Goal: Information Seeking & Learning: Learn about a topic

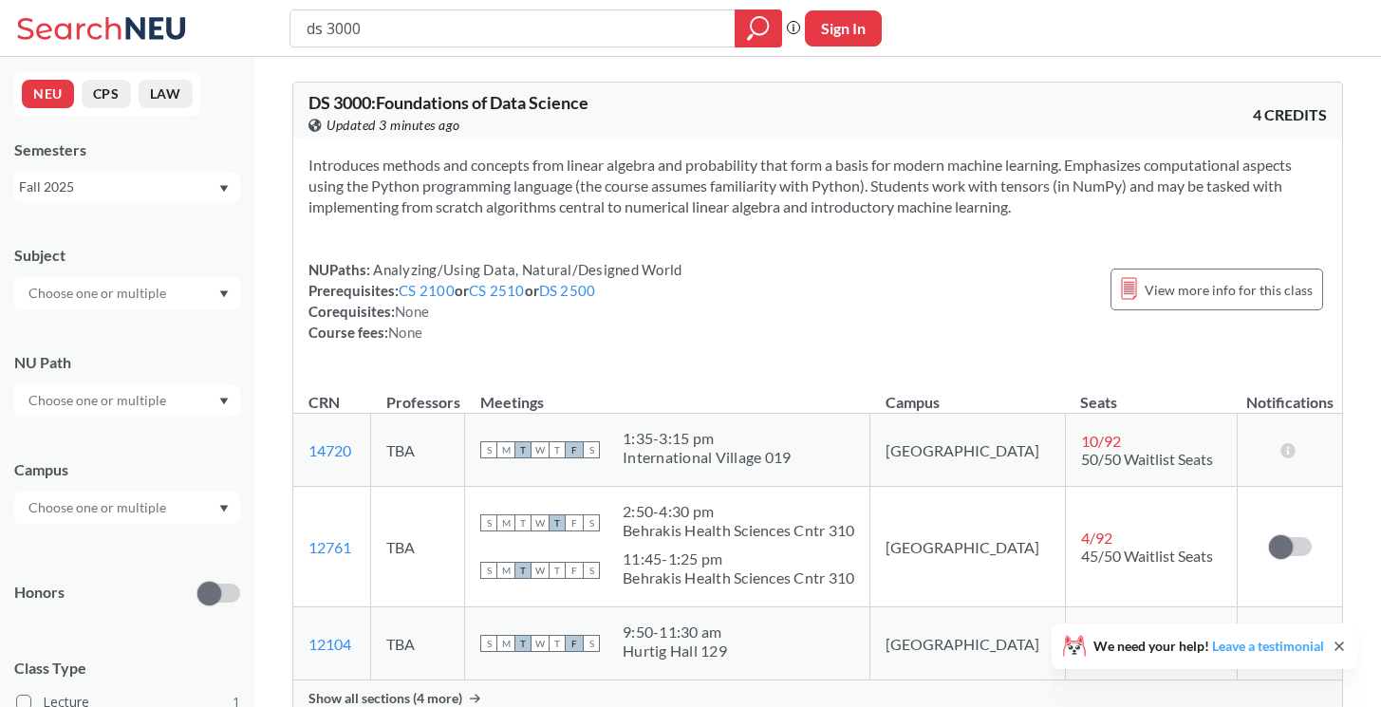
click at [1220, 649] on link "Leave a testimonial" at bounding box center [1268, 646] width 112 height 16
click at [402, 341] on div "NUPaths: Analyzing/Using Data, Natural/Designed World Prerequisites: CS 2100 or…" at bounding box center [495, 301] width 373 height 84
click at [400, 335] on span "None" at bounding box center [405, 332] width 34 height 17
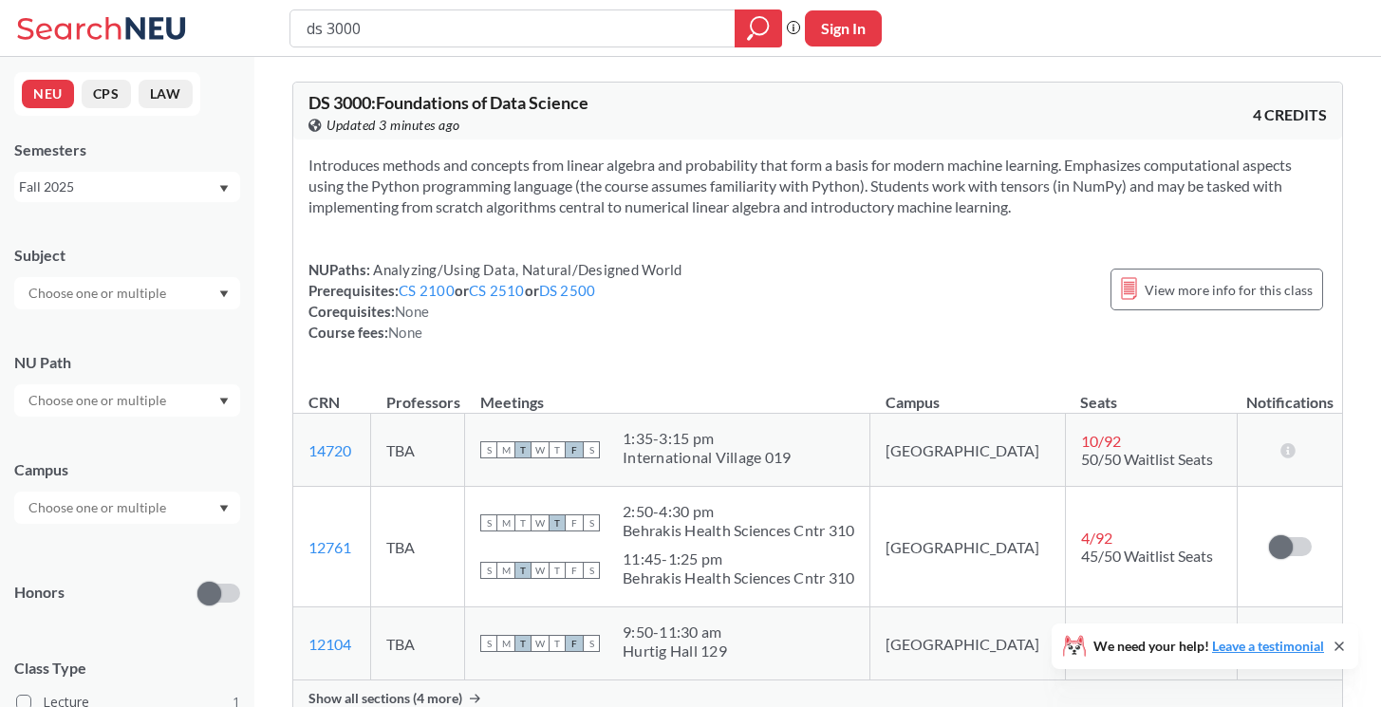
click at [400, 335] on span "None" at bounding box center [405, 332] width 34 height 17
click at [861, 246] on div "Introduces methods and concepts from linear algebra and probability that form a…" at bounding box center [817, 257] width 1049 height 234
click at [373, 26] on input "ds 3000" at bounding box center [513, 28] width 417 height 32
click at [315, 28] on input "ds 3000" at bounding box center [513, 28] width 417 height 32
drag, startPoint x: 385, startPoint y: 28, endPoint x: 519, endPoint y: 28, distance: 133.9
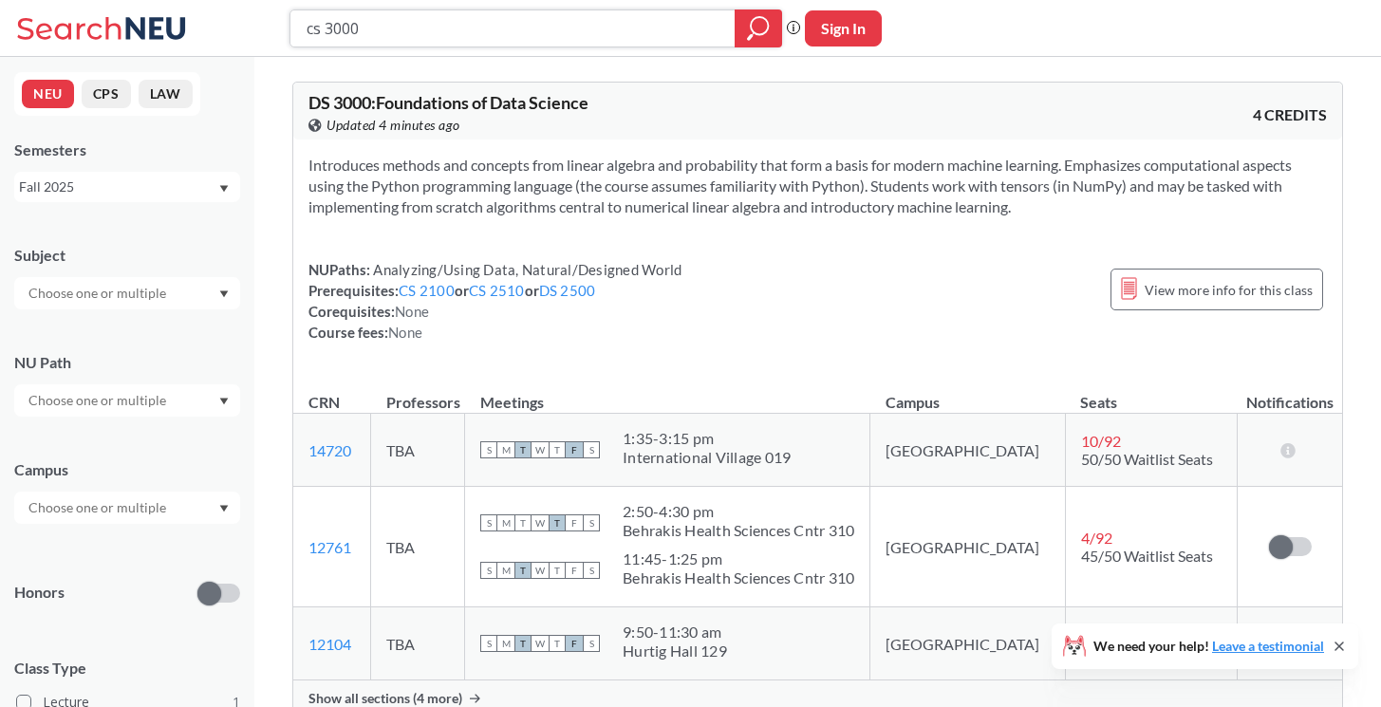
click at [518, 28] on input "cs 3000" at bounding box center [513, 28] width 417 height 32
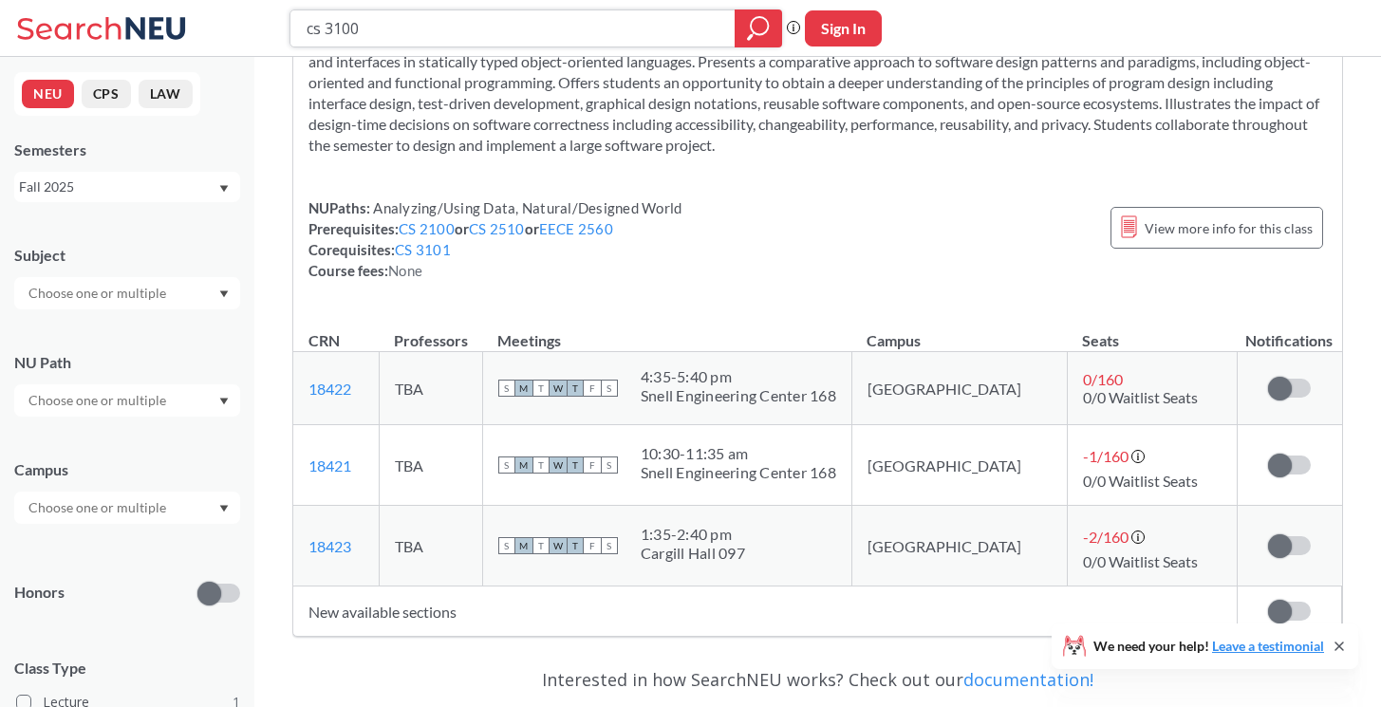
scroll to position [141, 0]
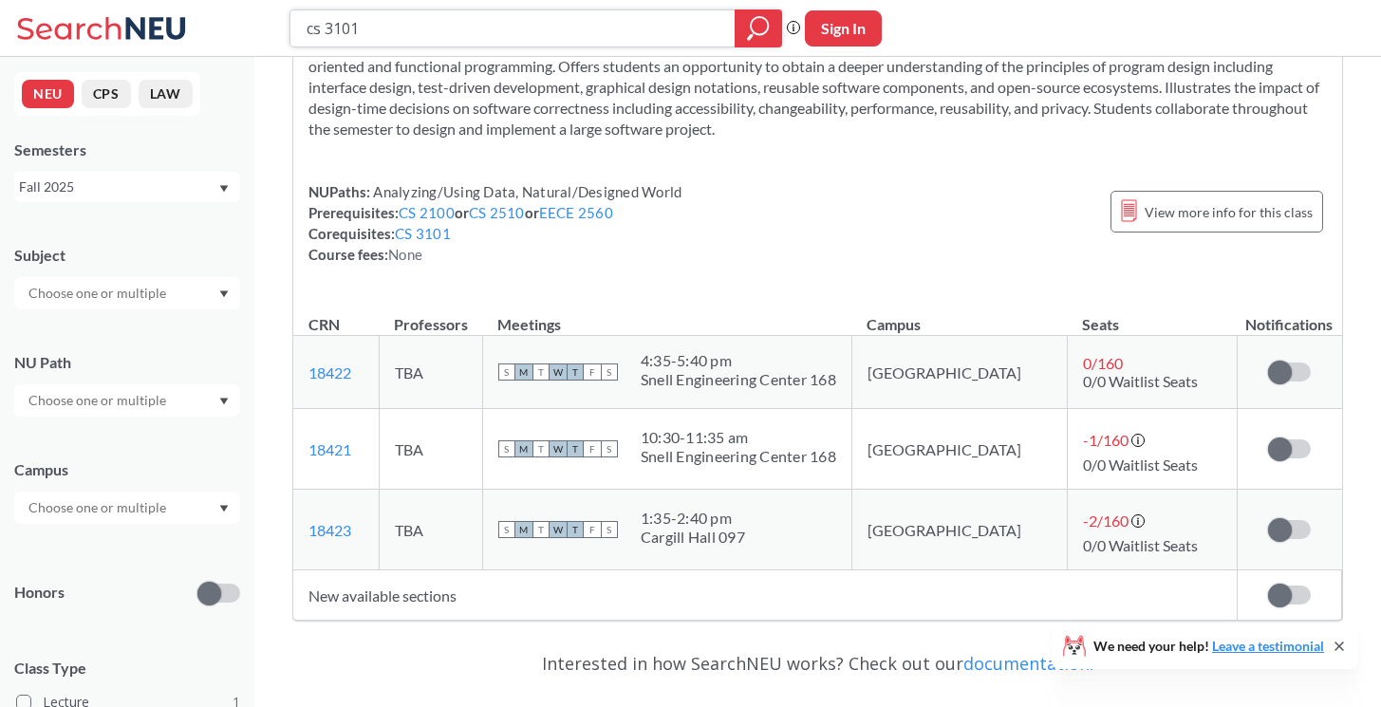
type input "cs 3101"
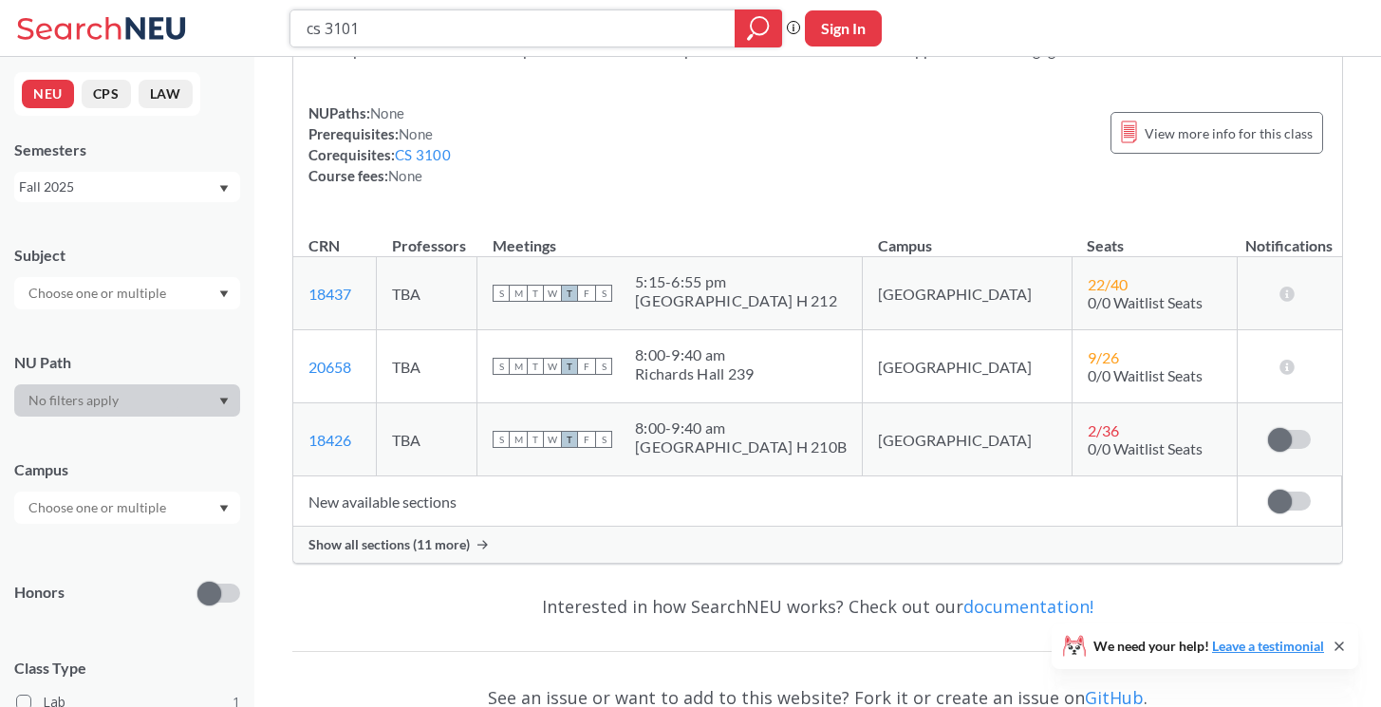
scroll to position [116, 0]
click at [412, 539] on span "Show all sections (11 more)" at bounding box center [389, 544] width 161 height 17
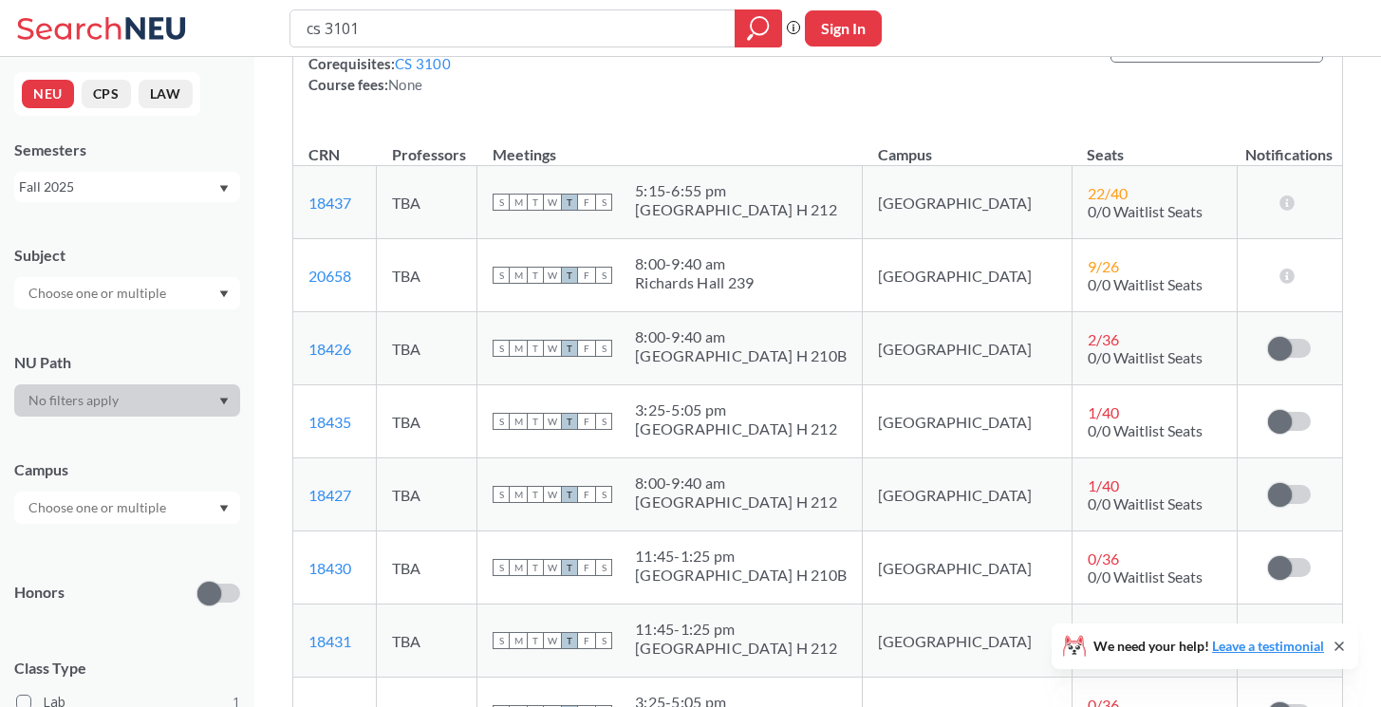
scroll to position [216, 0]
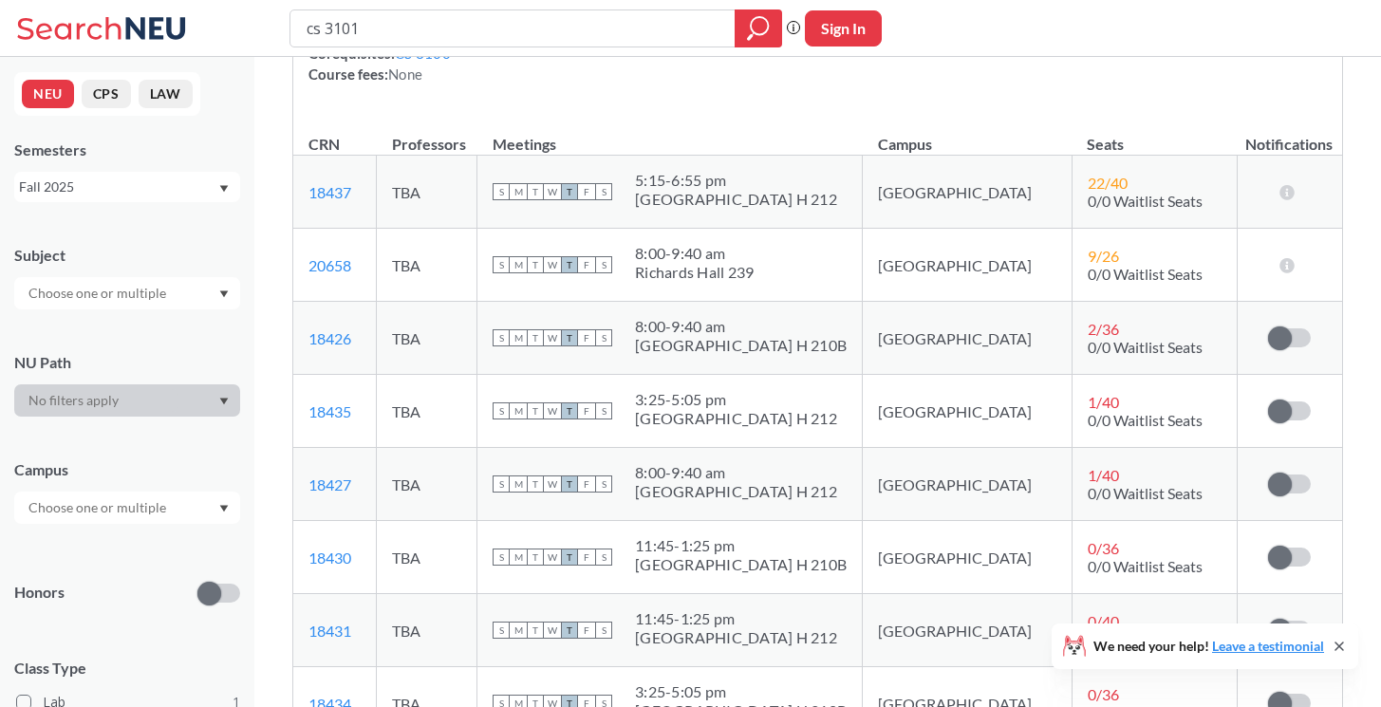
click at [744, 550] on div "11:45 - 1:25 pm" at bounding box center [741, 545] width 212 height 19
click at [949, 536] on td "[GEOGRAPHIC_DATA]" at bounding box center [967, 557] width 209 height 73
click at [1088, 551] on span "0 / 36" at bounding box center [1103, 548] width 31 height 18
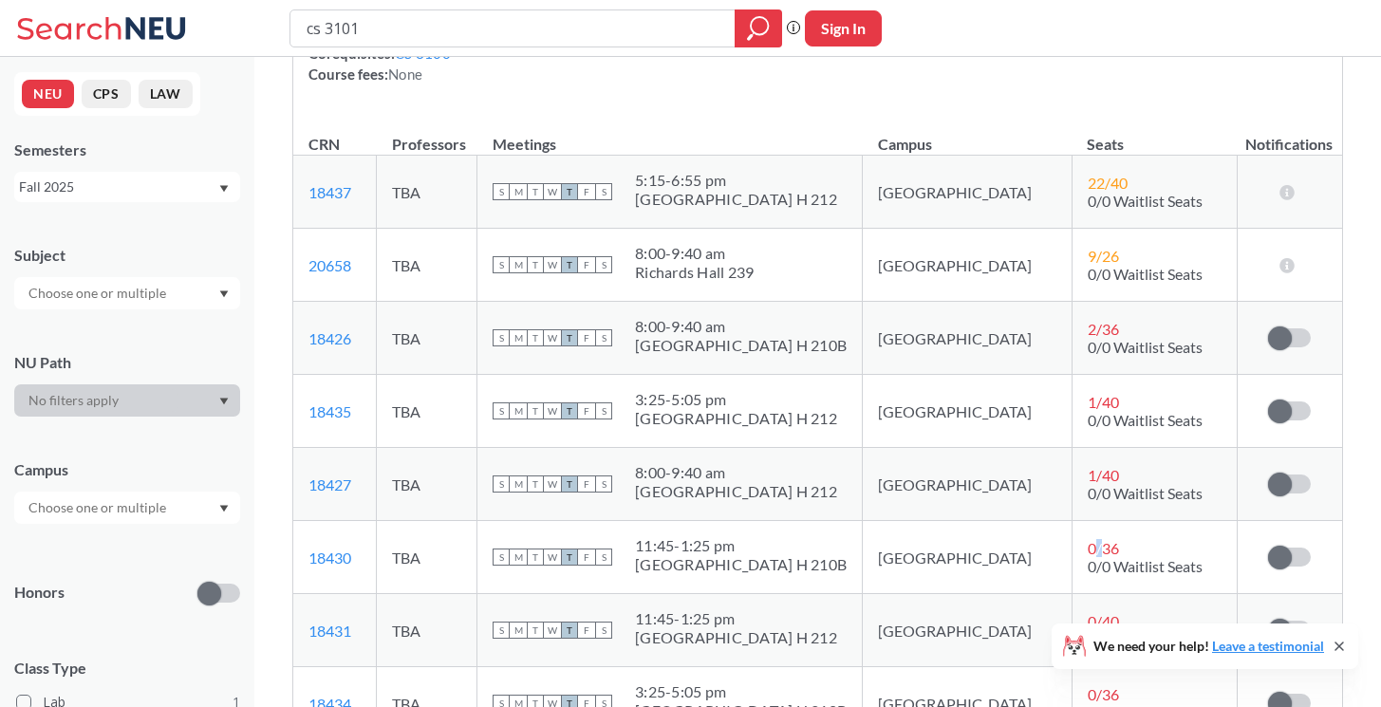
click at [1088, 551] on span "0 / 36" at bounding box center [1103, 548] width 31 height 18
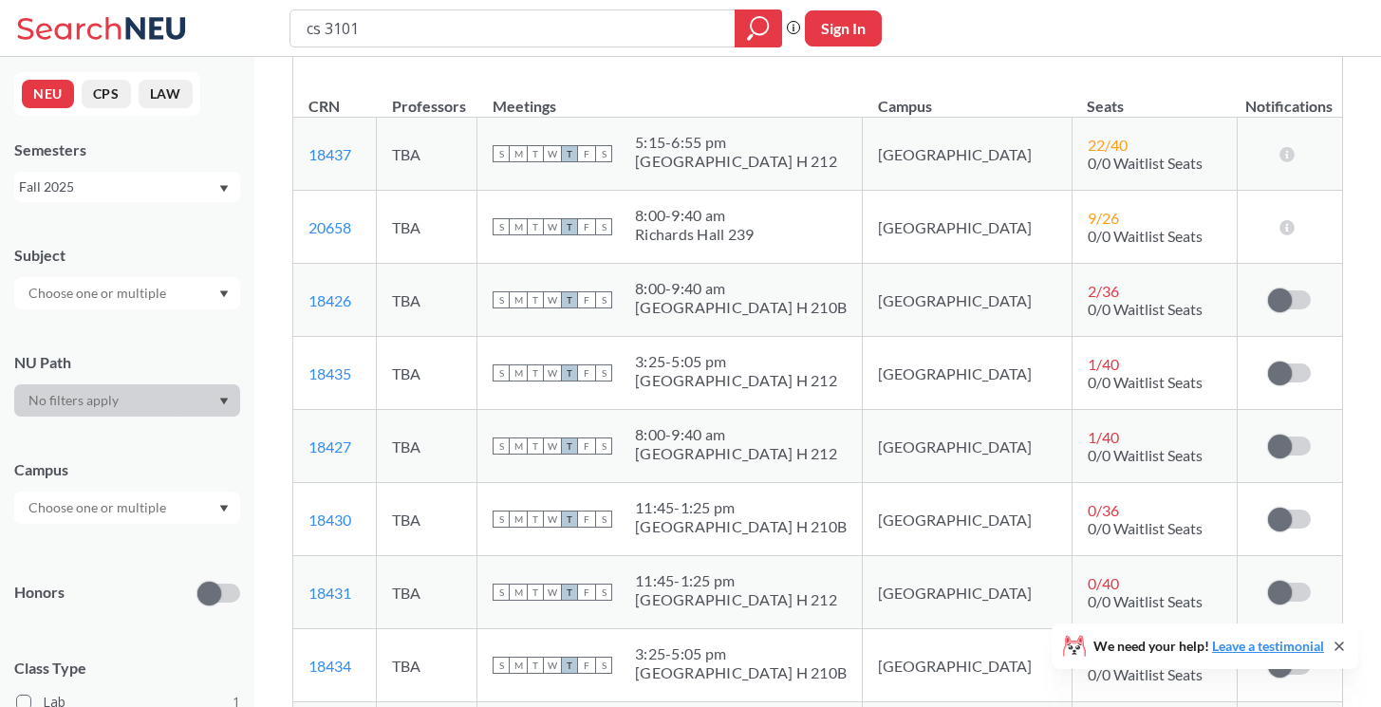
scroll to position [263, 0]
